Goal: Task Accomplishment & Management: Manage account settings

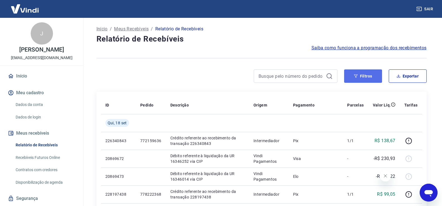
click at [357, 77] on icon "button" at bounding box center [356, 76] width 4 height 4
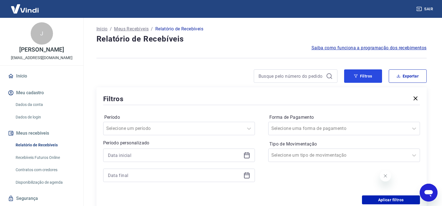
scroll to position [28, 0]
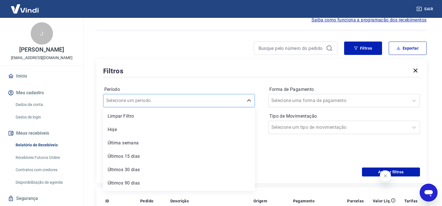
click at [208, 102] on div at bounding box center [173, 101] width 134 height 8
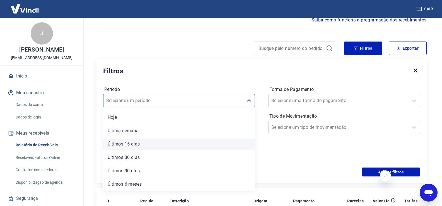
scroll to position [0, 0]
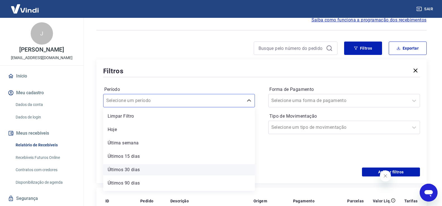
click at [136, 170] on div "Últimos 30 dias" at bounding box center [179, 169] width 152 height 11
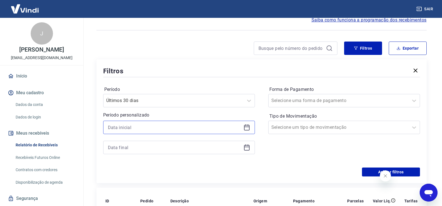
click at [142, 124] on input at bounding box center [174, 127] width 133 height 8
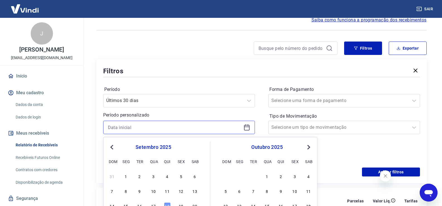
click at [142, 124] on input at bounding box center [174, 127] width 133 height 8
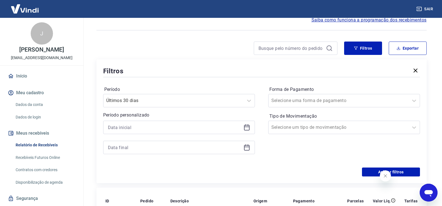
click at [97, 106] on div "Filtros Período Últimos 30 dias Período personalizado Forma de Pagamento Seleci…" at bounding box center [262, 121] width 330 height 124
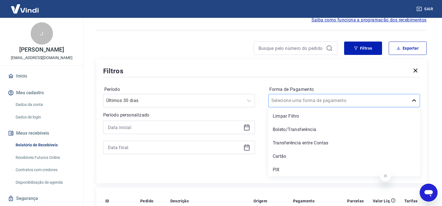
click at [412, 102] on icon at bounding box center [414, 100] width 7 height 7
click at [294, 128] on div "Boleto/Transferência" at bounding box center [344, 129] width 152 height 11
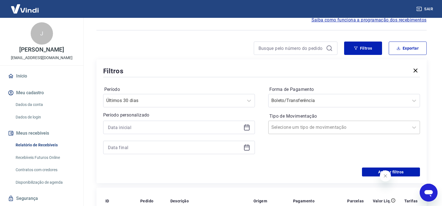
click at [354, 124] on div at bounding box center [338, 128] width 134 height 8
click at [351, 127] on div at bounding box center [338, 128] width 134 height 8
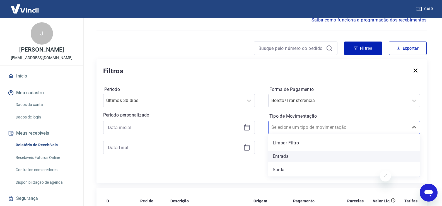
click at [300, 154] on div "Entrada" at bounding box center [344, 156] width 152 height 11
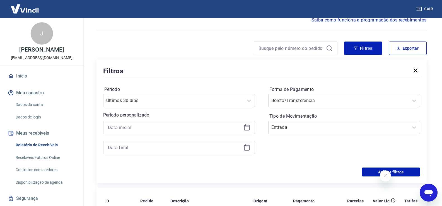
click at [274, 163] on div "Período Últimos 30 dias Período personalizado Forma de Pagamento Boleto/Transfe…" at bounding box center [261, 122] width 317 height 89
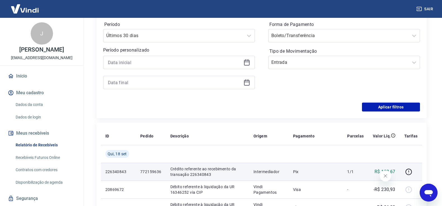
scroll to position [84, 0]
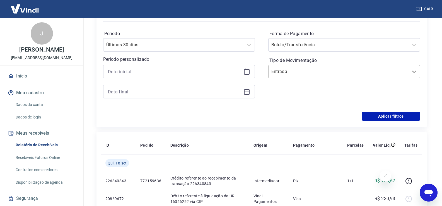
click at [416, 72] on icon at bounding box center [414, 72] width 4 height 2
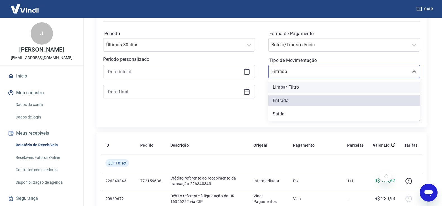
click at [316, 87] on div "Limpar Filtro" at bounding box center [344, 87] width 152 height 11
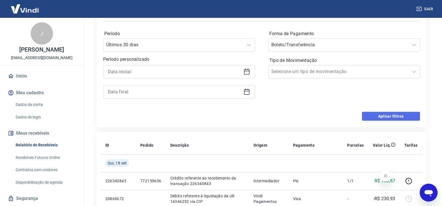
click at [383, 117] on button "Aplicar filtros" at bounding box center [391, 116] width 58 height 9
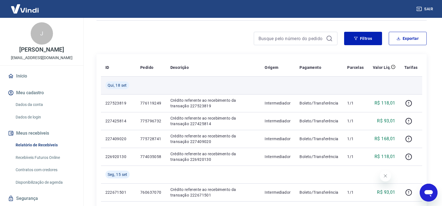
scroll to position [28, 0]
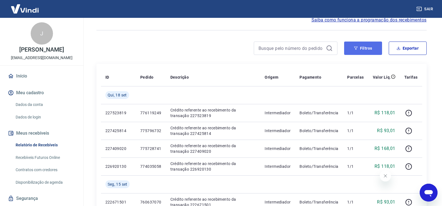
click at [370, 42] on button "Filtros" at bounding box center [363, 48] width 38 height 13
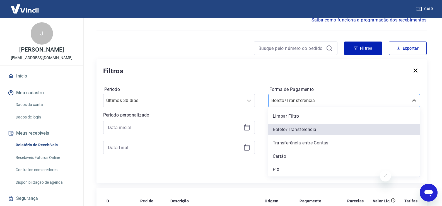
click at [309, 98] on input "Forma de Pagamento" at bounding box center [299, 100] width 56 height 7
click at [304, 118] on div "Limpar Filtro" at bounding box center [344, 116] width 152 height 11
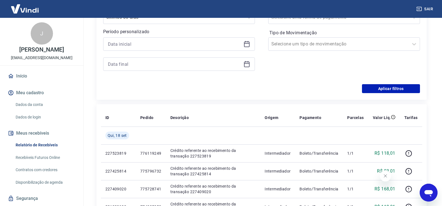
scroll to position [112, 0]
click at [379, 88] on button "Aplicar filtros" at bounding box center [391, 88] width 58 height 9
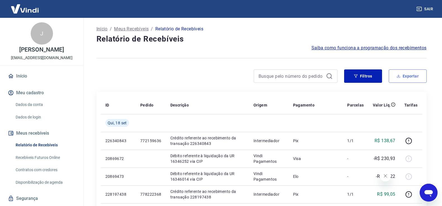
click at [397, 78] on icon "button" at bounding box center [399, 76] width 4 height 4
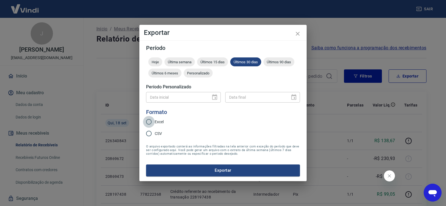
click at [151, 121] on input "Excel" at bounding box center [149, 122] width 12 height 12
radio input "true"
click at [211, 170] on button "Exportar" at bounding box center [223, 171] width 154 height 12
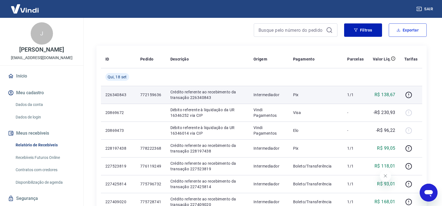
scroll to position [56, 0]
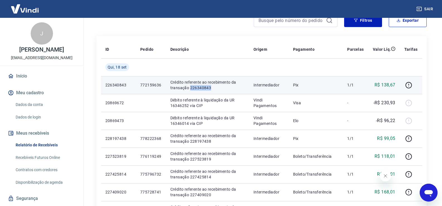
drag, startPoint x: 190, startPoint y: 88, endPoint x: 211, endPoint y: 88, distance: 20.4
click at [211, 88] on p "Crédito referente ao recebimento da transação 226340843" at bounding box center [207, 84] width 74 height 11
copy p "226340843"
drag, startPoint x: 162, startPoint y: 85, endPoint x: 139, endPoint y: 87, distance: 23.5
click at [139, 87] on td "772159636" at bounding box center [151, 85] width 30 height 18
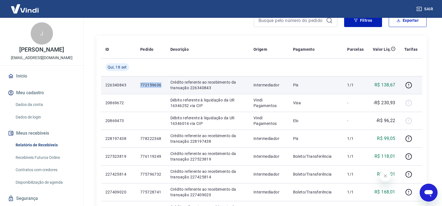
copy p "772159636"
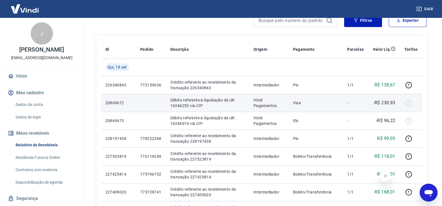
click at [205, 98] on p "Débito referente à liquidação da UR 16346252 via CIP" at bounding box center [207, 102] width 74 height 11
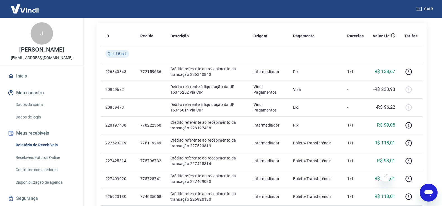
scroll to position [66, 0]
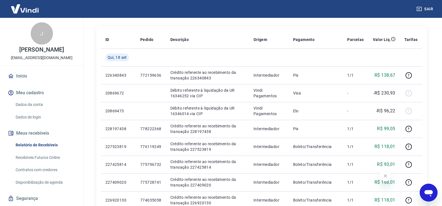
drag, startPoint x: 362, startPoint y: 155, endPoint x: 91, endPoint y: 37, distance: 295.3
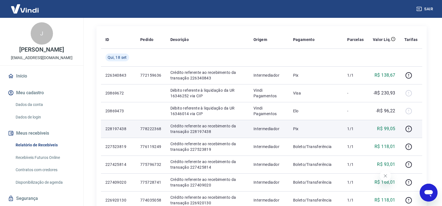
scroll to position [0, 0]
